Goal: Task Accomplishment & Management: Complete application form

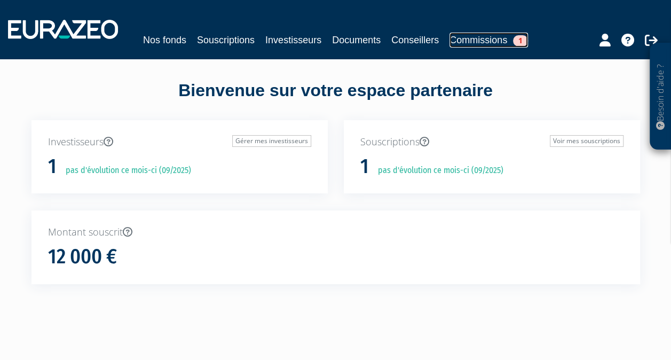
click at [501, 42] on link "Commissions 1" at bounding box center [488, 40] width 78 height 15
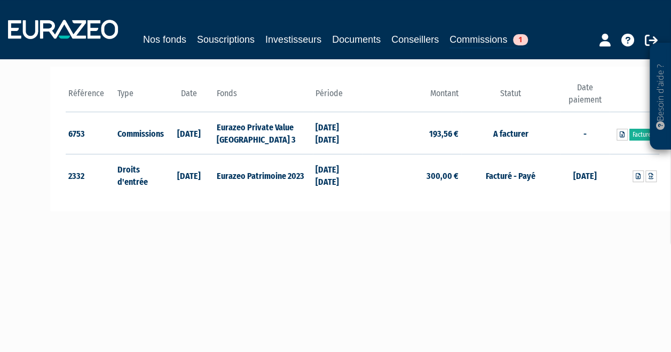
scroll to position [160, 0]
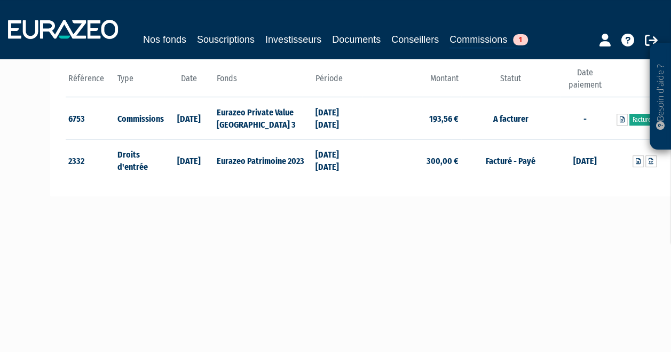
click at [645, 120] on link "Facturer" at bounding box center [642, 120] width 27 height 12
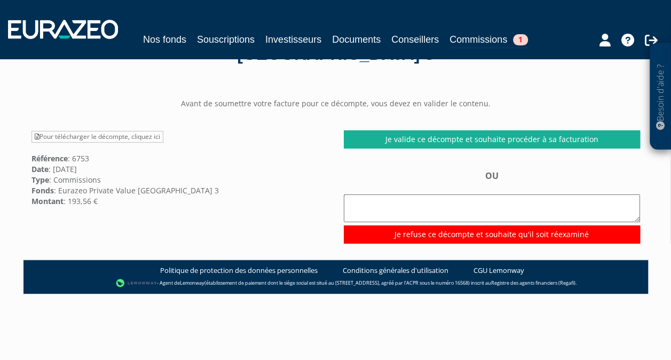
scroll to position [53, 0]
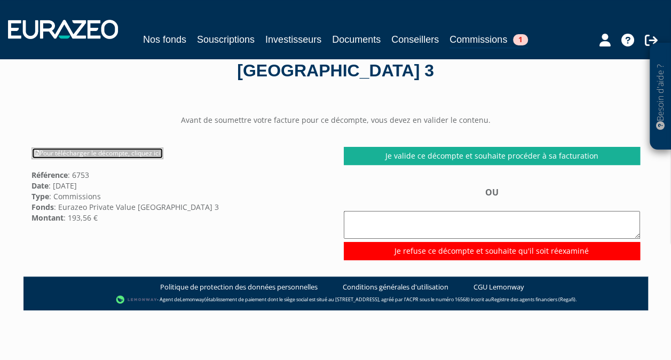
click at [104, 150] on link "Pour télécharger le décompte, cliquez ici" at bounding box center [97, 153] width 132 height 12
click at [288, 187] on div "Pour télécharger le décompte, cliquez ici Référence : 6753 Date : 16/09/2025 Ty…" at bounding box center [179, 185] width 312 height 76
click at [112, 156] on link "Pour télécharger le décompte, cliquez ici" at bounding box center [97, 153] width 132 height 12
click at [289, 216] on div "Pour télécharger le décompte, cliquez ici Référence : 6753 Date : 16/09/2025 Ty…" at bounding box center [179, 185] width 312 height 76
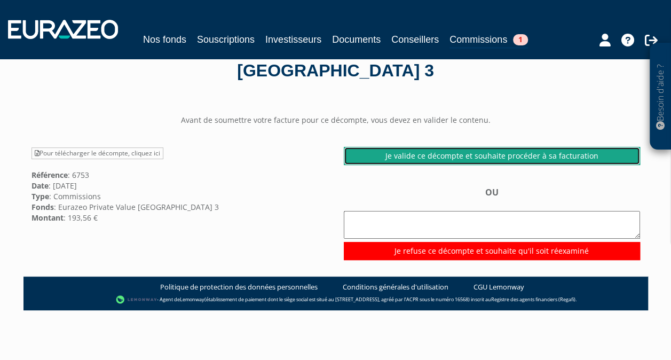
click at [451, 155] on link "Je valide ce décompte et souhaite procéder à sa facturation" at bounding box center [492, 156] width 296 height 18
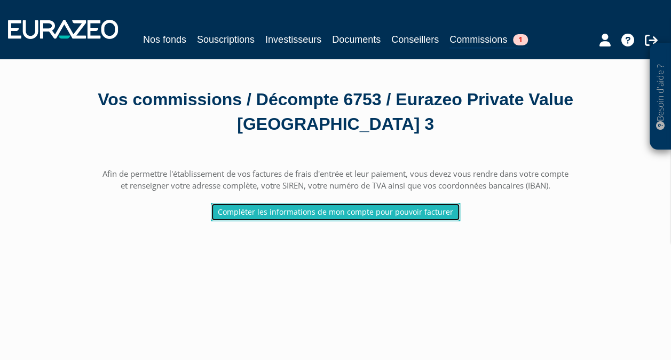
click at [349, 212] on link "Compléter les informations de mon compte pour pouvoir facturer" at bounding box center [335, 212] width 249 height 18
click at [343, 212] on link "Compléter les informations de mon compte pour pouvoir facturer" at bounding box center [335, 212] width 249 height 18
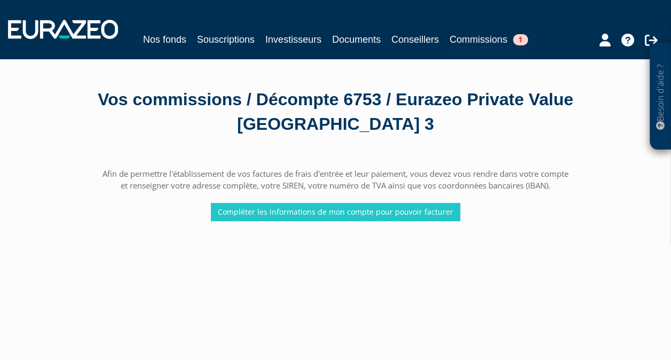
click at [481, 269] on main "Afin de permettre l'établissement de vos factures de frais d'entrée et leur pai…" at bounding box center [335, 332] width 624 height 360
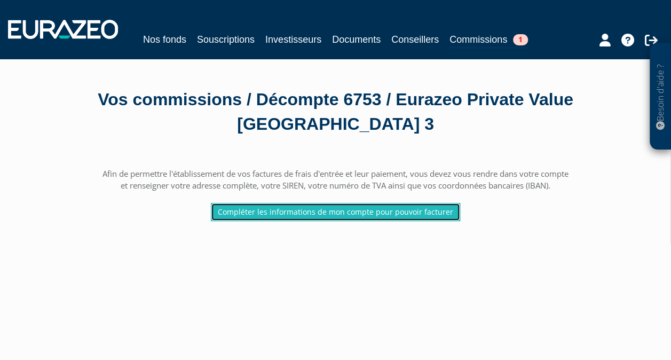
click at [331, 212] on link "Compléter les informations de mon compte pour pouvoir facturer" at bounding box center [335, 212] width 249 height 18
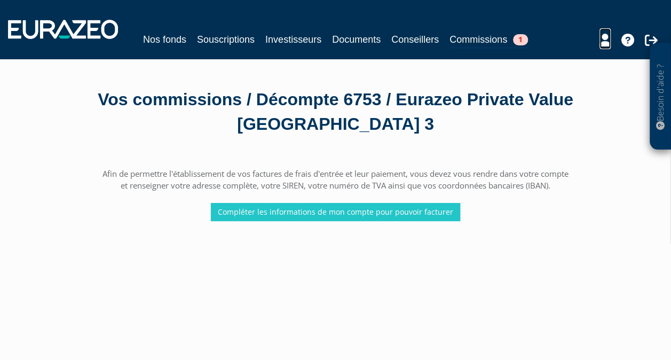
click at [603, 42] on icon at bounding box center [604, 40] width 11 height 13
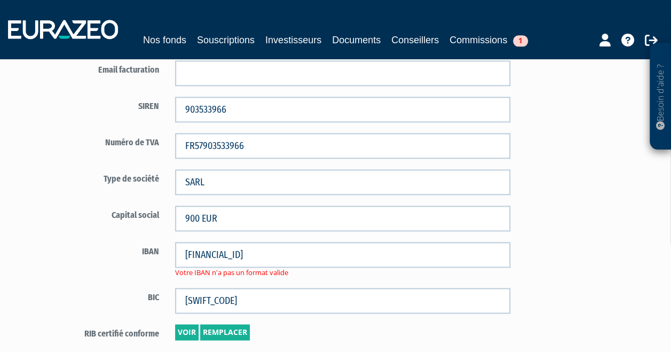
scroll to position [694, 0]
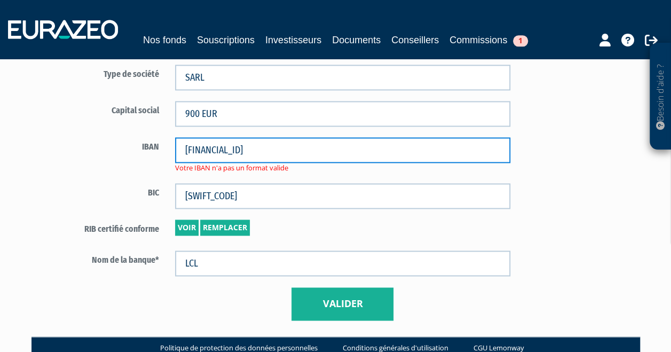
click at [324, 152] on input "[FINANCIAL_ID]" at bounding box center [342, 150] width 335 height 26
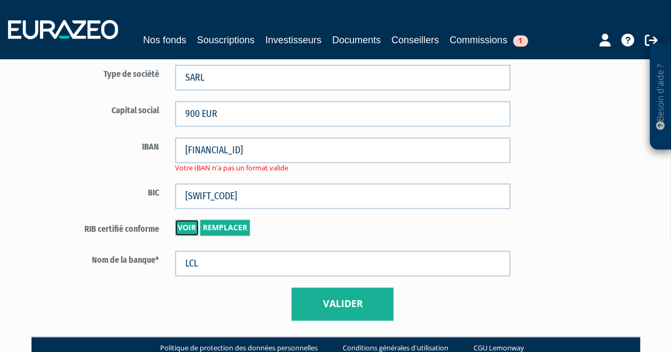
click at [181, 226] on link "Voir" at bounding box center [186, 227] width 23 height 16
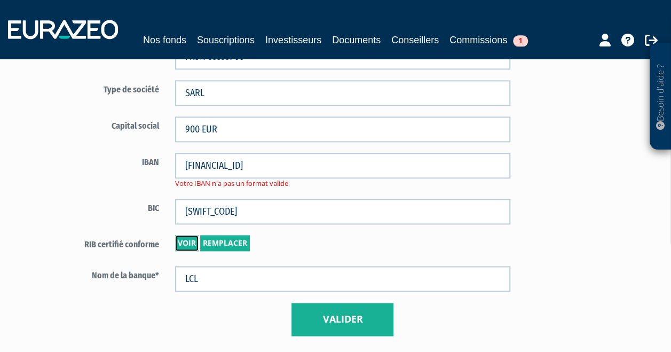
scroll to position [754, 0]
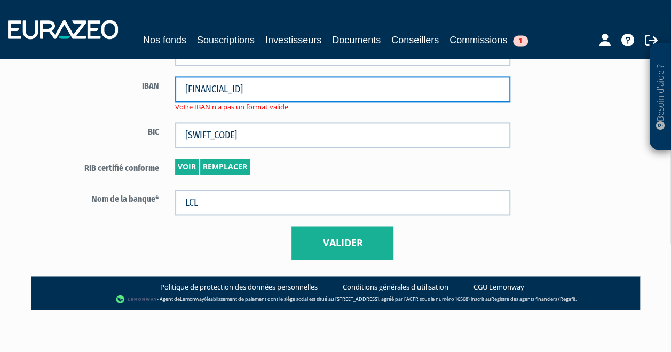
click at [255, 93] on input "FR07 3000 2028 3800 0007 3571 D47" at bounding box center [342, 89] width 335 height 26
click at [270, 91] on input "FR07 3000 2028 3800 0007 3571 D47" at bounding box center [342, 89] width 335 height 26
click at [287, 87] on input "FR07 3000 2028 38000007 3571 D47" at bounding box center [342, 89] width 335 height 26
click at [304, 85] on input "FR07 3000 2028 380000073571 D47" at bounding box center [342, 89] width 335 height 26
click at [228, 89] on input "FR07 3000 2028 380000073571D47" at bounding box center [342, 89] width 335 height 26
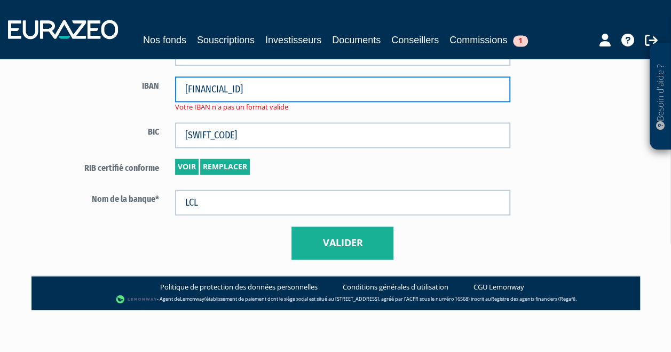
click at [206, 88] on input "FR07 30002028 380000073571D47" at bounding box center [342, 89] width 335 height 26
drag, startPoint x: 184, startPoint y: 89, endPoint x: 192, endPoint y: 99, distance: 13.3
click at [184, 89] on input "FR0730002028 380000073571D47" at bounding box center [342, 89] width 335 height 26
type input "FR0730002028 380000073571D47"
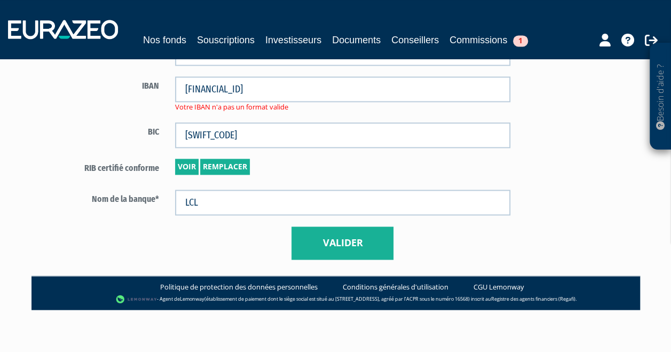
drag, startPoint x: 515, startPoint y: 120, endPoint x: 520, endPoint y: 130, distance: 11.9
click at [340, 229] on button "Valider" at bounding box center [342, 242] width 102 height 33
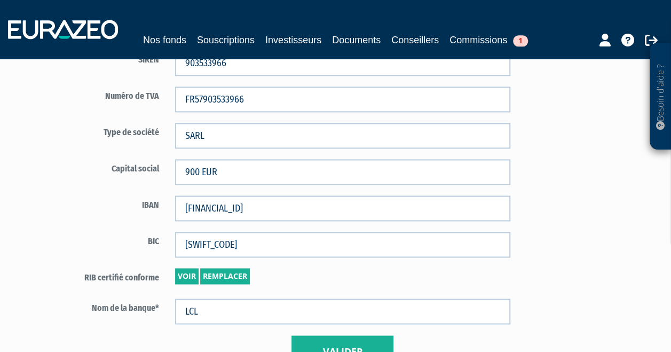
scroll to position [745, 0]
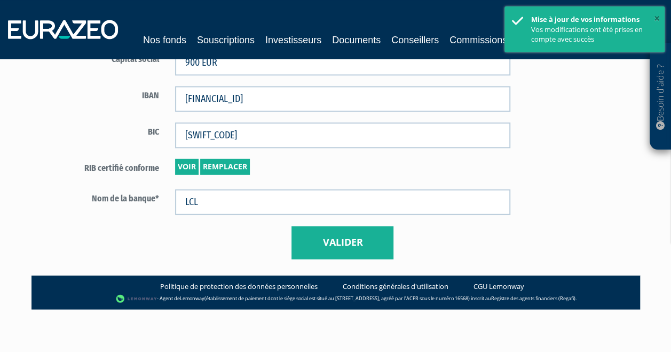
click at [658, 18] on button "×" at bounding box center [657, 18] width 6 height 15
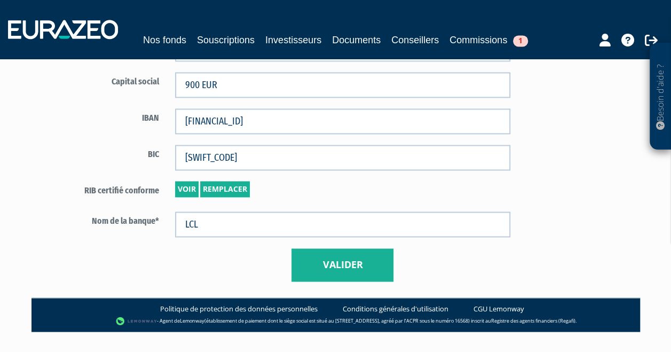
scroll to position [531, 0]
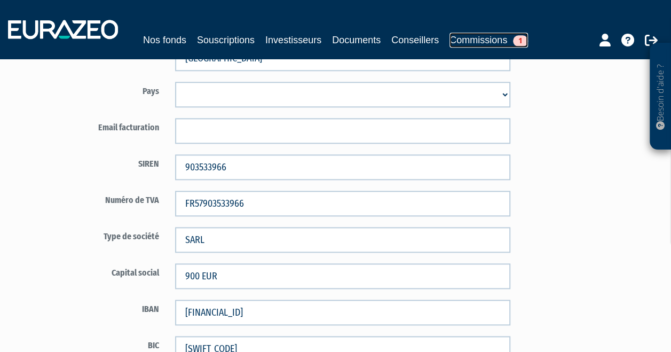
click at [504, 42] on link "Commissions 1" at bounding box center [488, 40] width 78 height 15
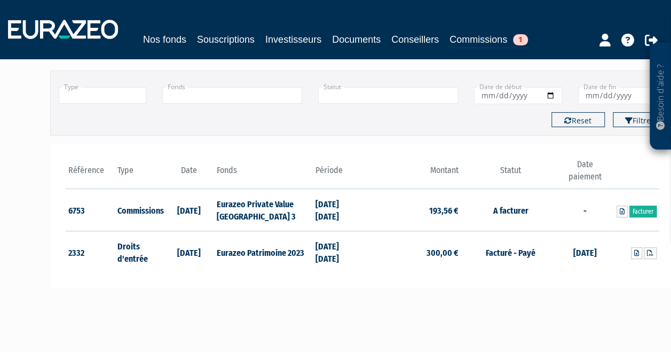
scroll to position [107, 0]
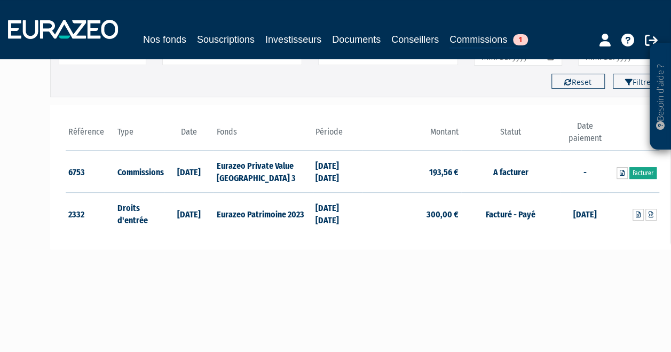
click at [648, 173] on link "Facturer" at bounding box center [642, 173] width 27 height 12
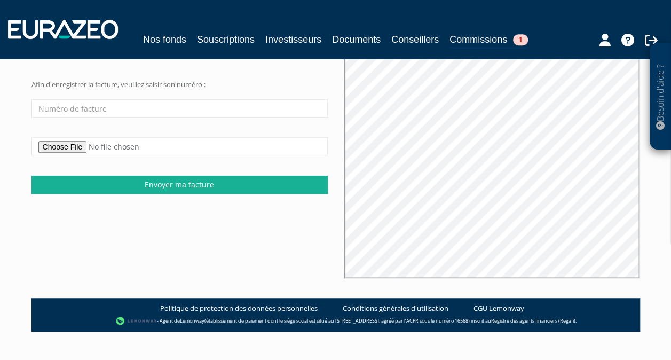
scroll to position [261, 0]
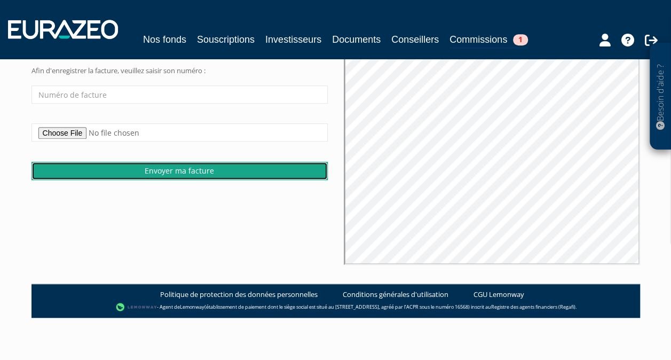
click at [180, 174] on input "Envoyer ma facture" at bounding box center [179, 171] width 296 height 18
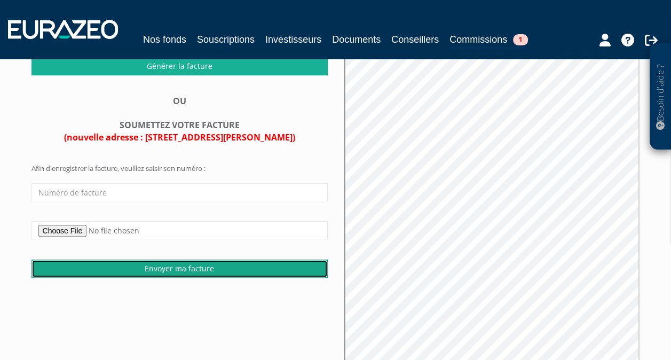
scroll to position [154, 0]
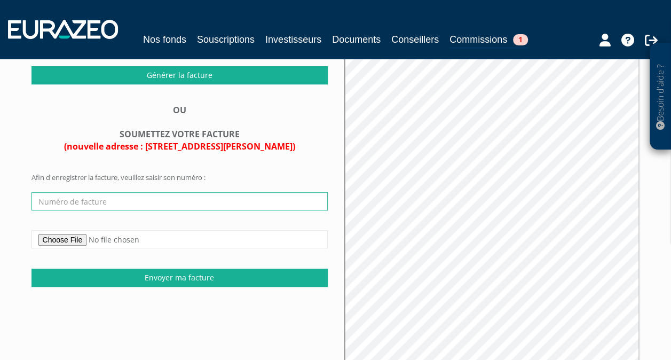
click at [59, 198] on input "text" at bounding box center [179, 201] width 296 height 18
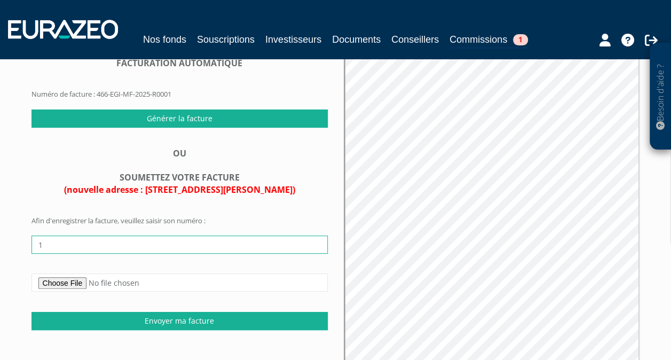
scroll to position [0, 0]
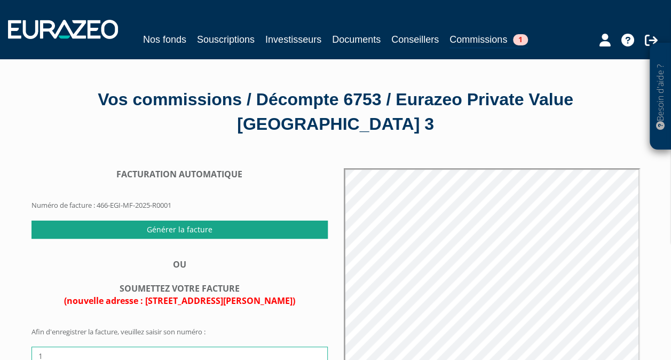
type input "1"
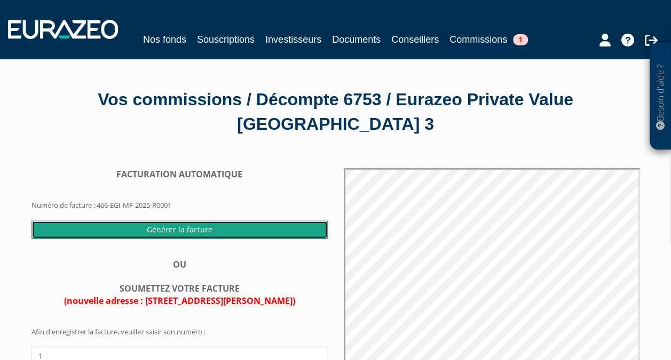
click at [169, 228] on input "Générer la facture" at bounding box center [179, 229] width 296 height 18
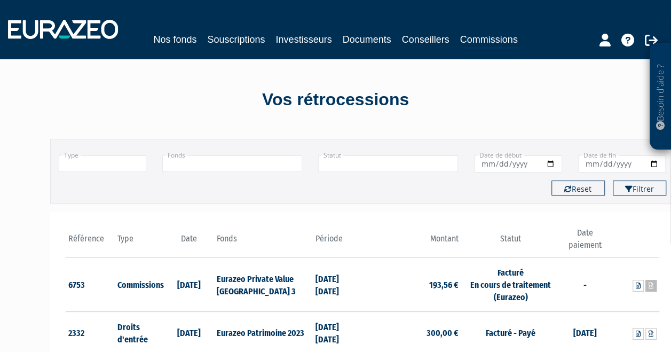
click at [647, 282] on link at bounding box center [650, 286] width 11 height 12
